Goal: Information Seeking & Learning: Learn about a topic

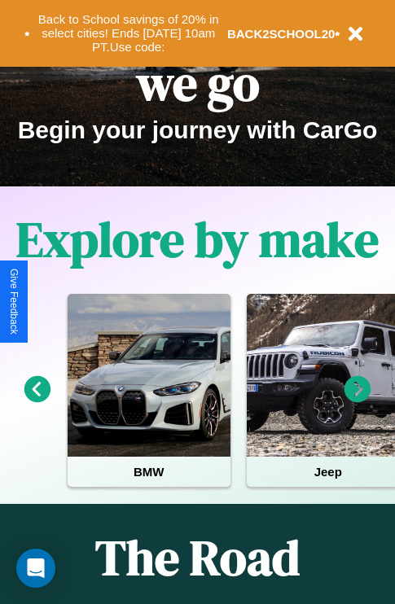
scroll to position [251, 0]
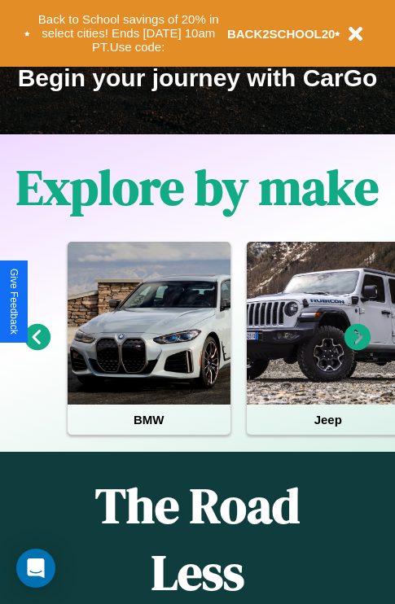
click at [357, 348] on icon at bounding box center [357, 337] width 27 height 27
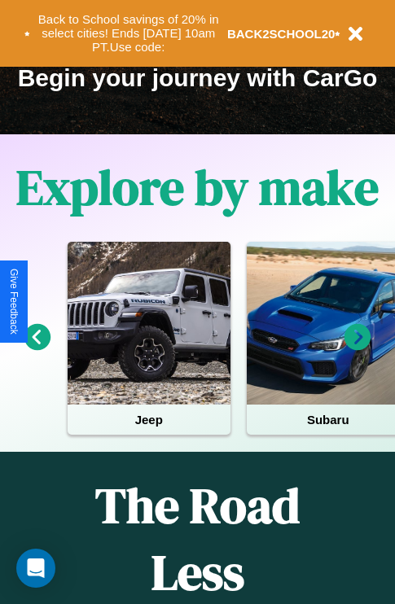
click at [357, 348] on icon at bounding box center [357, 337] width 27 height 27
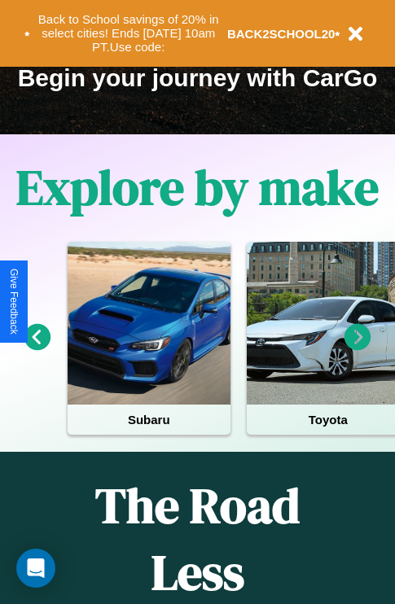
click at [357, 348] on icon at bounding box center [357, 337] width 27 height 27
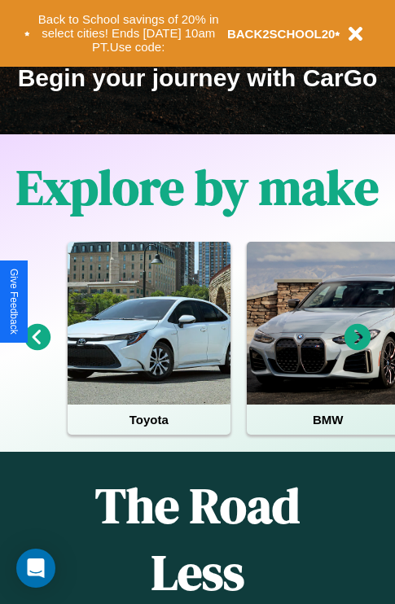
click at [357, 348] on icon at bounding box center [357, 337] width 27 height 27
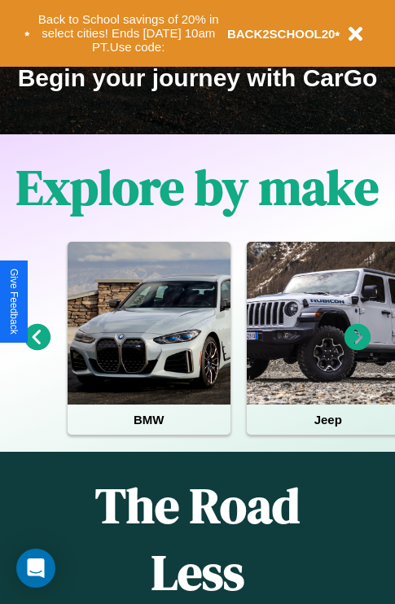
click at [357, 348] on icon at bounding box center [357, 337] width 27 height 27
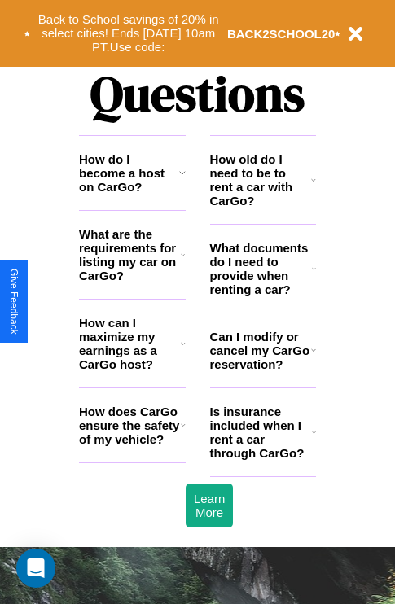
scroll to position [1971, 0]
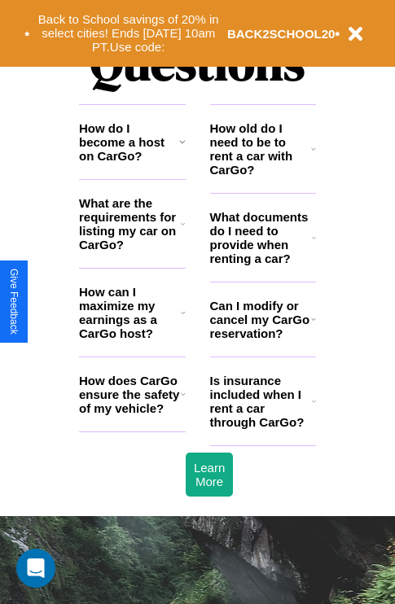
click at [262, 427] on h3 "Is insurance included when I rent a car through CarGo?" at bounding box center [261, 400] width 102 height 55
click at [182, 319] on icon at bounding box center [183, 312] width 5 height 13
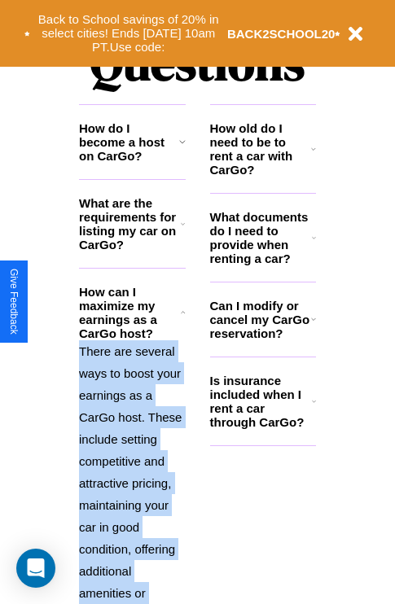
click at [182, 312] on polyline at bounding box center [183, 312] width 4 height 2
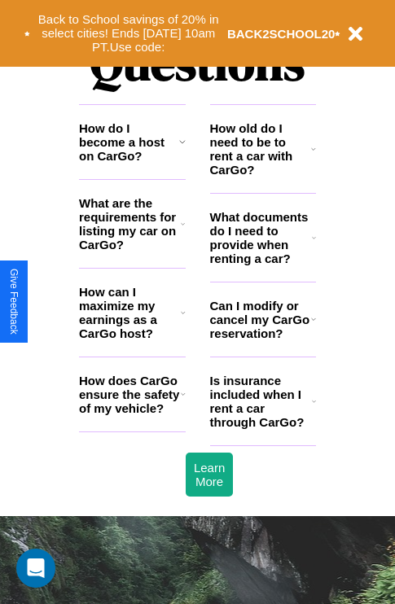
click at [262, 427] on h3 "Is insurance included when I rent a car through CarGo?" at bounding box center [261, 400] width 102 height 55
click at [262, 340] on h3 "Can I modify or cancel my CarGo reservation?" at bounding box center [260, 319] width 101 height 41
